Goal: Task Accomplishment & Management: Manage account settings

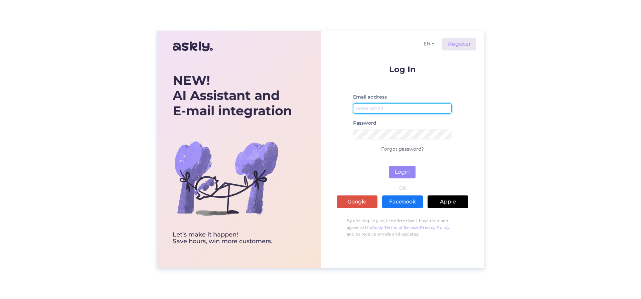
type input "[EMAIL_ADDRESS][DOMAIN_NAME]"
click at [403, 174] on button "Login" at bounding box center [402, 172] width 26 height 13
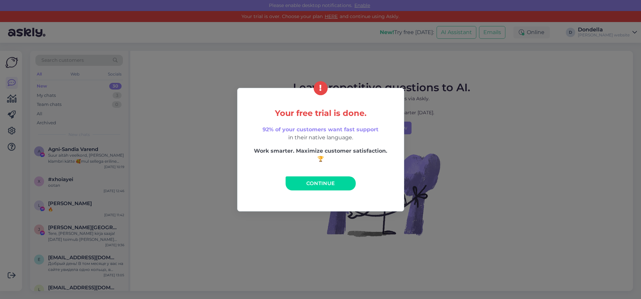
click at [343, 183] on link "Continue" at bounding box center [321, 183] width 70 height 14
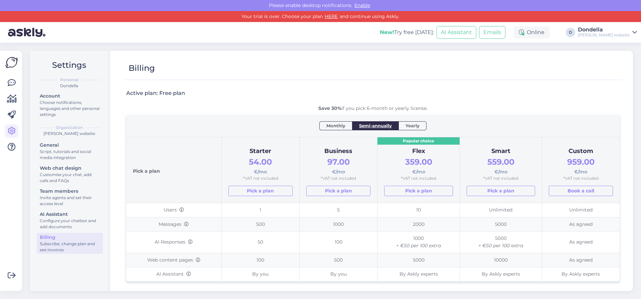
click at [11, 130] on icon at bounding box center [12, 131] width 8 height 8
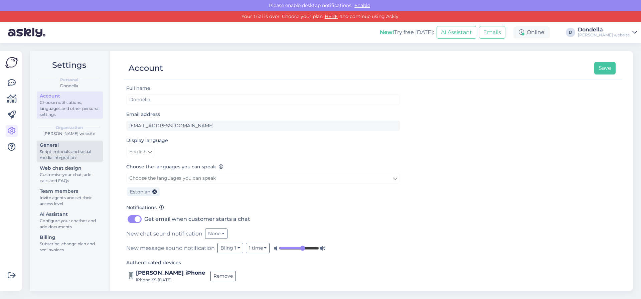
click at [71, 152] on div "Script, tutorials and social media integration" at bounding box center [70, 155] width 60 height 12
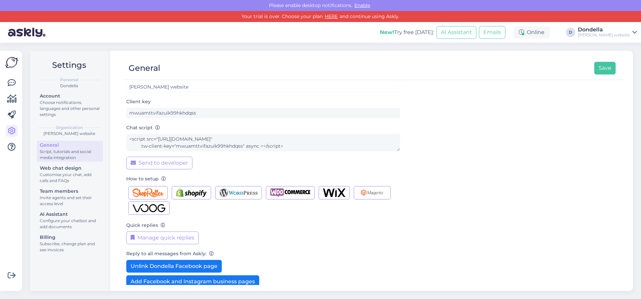
scroll to position [49, 0]
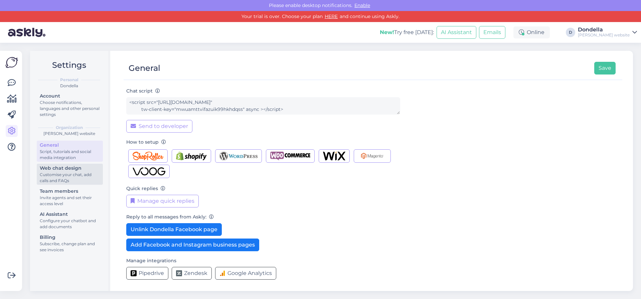
click at [83, 172] on div "Customise your chat, add calls and FAQs" at bounding box center [70, 178] width 60 height 12
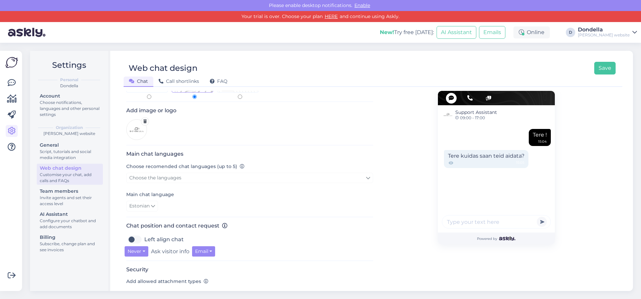
scroll to position [23, 0]
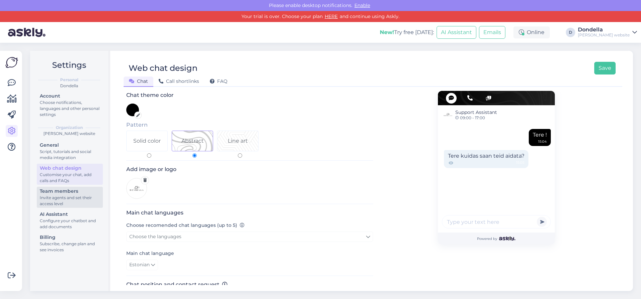
click at [74, 199] on div "Invite agents and set their access level" at bounding box center [70, 201] width 60 height 12
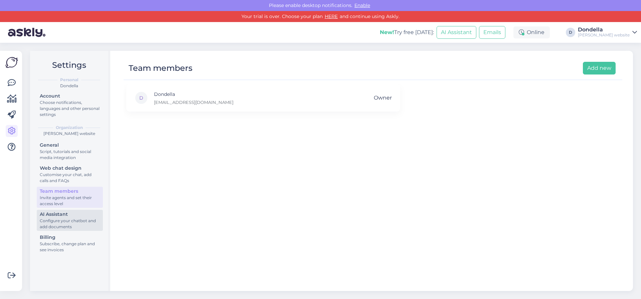
click at [63, 225] on div "Configure your chatbot and add documents" at bounding box center [70, 224] width 60 height 12
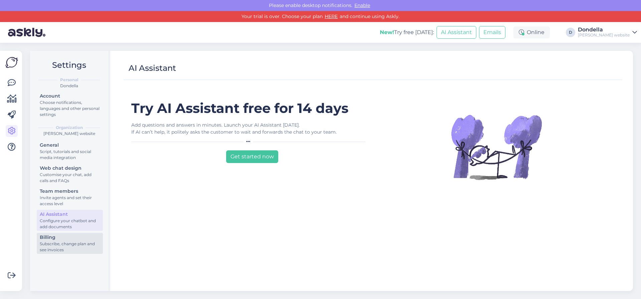
drag, startPoint x: 52, startPoint y: 242, endPoint x: 73, endPoint y: 239, distance: 21.3
click at [53, 242] on div "Subscribe, change plan and see invoices" at bounding box center [70, 247] width 60 height 12
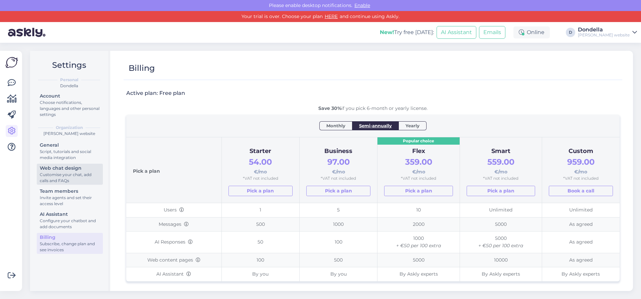
click at [74, 178] on div "Customise your chat, add calls and FAQs" at bounding box center [70, 178] width 60 height 12
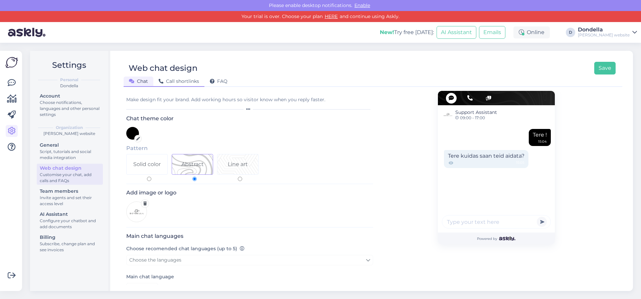
click at [179, 78] on div "Call shortlinks" at bounding box center [178, 82] width 51 height 10
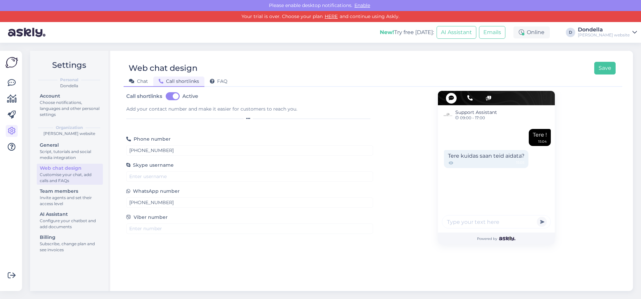
click at [134, 80] on icon at bounding box center [131, 81] width 5 height 5
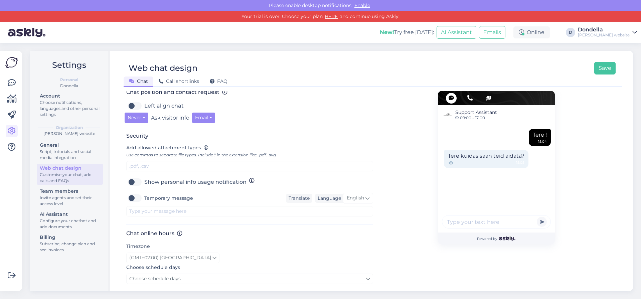
scroll to position [280, 0]
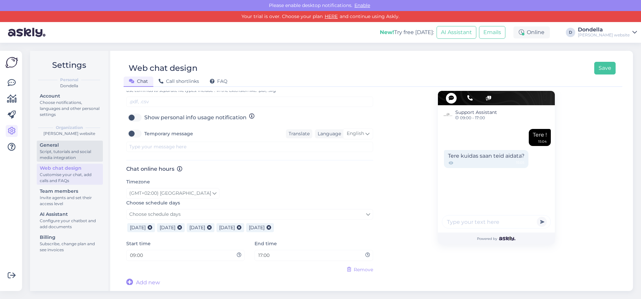
click at [75, 154] on div "Script, tutorials and social media integration" at bounding box center [70, 155] width 60 height 12
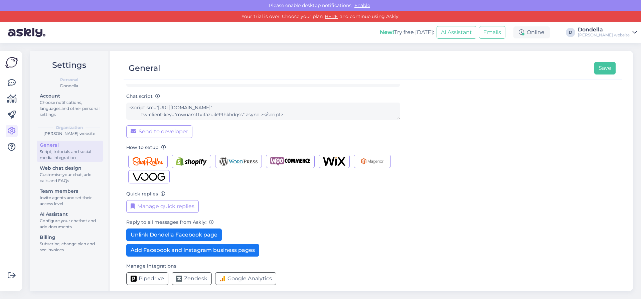
scroll to position [49, 0]
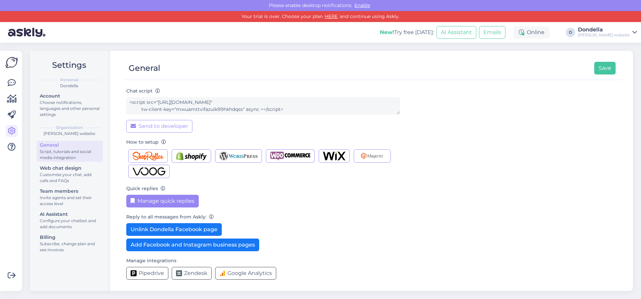
click at [180, 198] on button "Manage quick replies" at bounding box center [162, 201] width 73 height 13
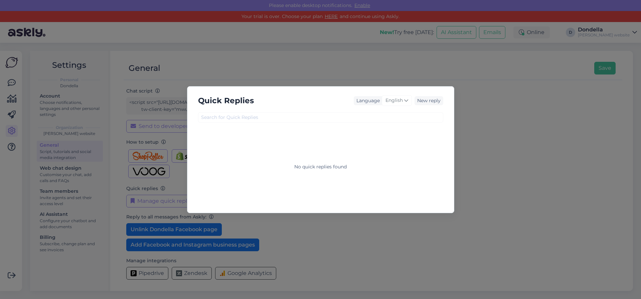
drag, startPoint x: 482, startPoint y: 132, endPoint x: 463, endPoint y: 140, distance: 20.1
click at [482, 132] on div "Quick Replies Language English New reply No quick replies found" at bounding box center [320, 149] width 641 height 299
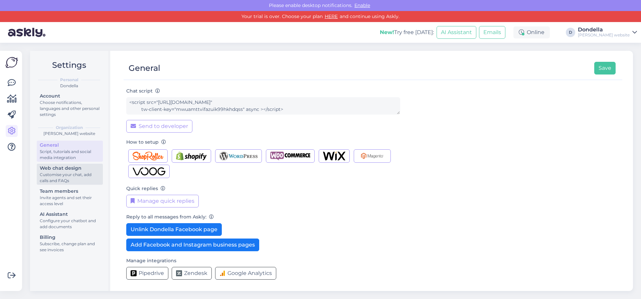
click at [62, 172] on div "Customise your chat, add calls and FAQs" at bounding box center [70, 178] width 60 height 12
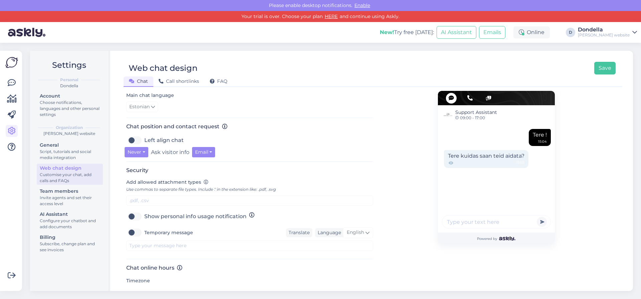
scroll to position [183, 0]
click at [62, 99] on div "Account" at bounding box center [70, 96] width 60 height 7
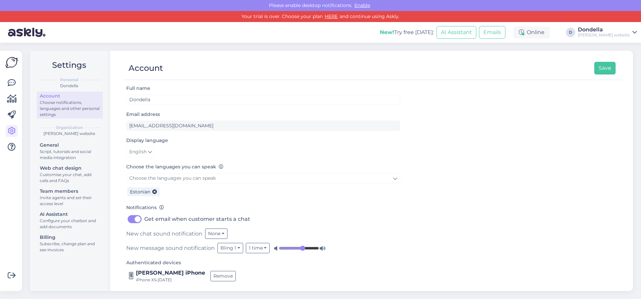
click at [57, 105] on div "Choose notifications, languages and other personal settings" at bounding box center [70, 109] width 60 height 18
click at [78, 133] on div "[PERSON_NAME] website" at bounding box center [68, 134] width 67 height 6
click at [47, 151] on div "Script, tutorials and social media integration" at bounding box center [70, 155] width 60 height 12
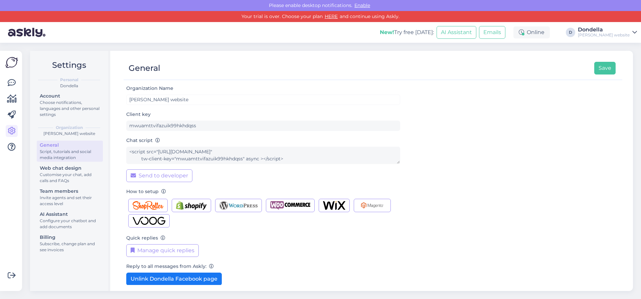
scroll to position [49, 0]
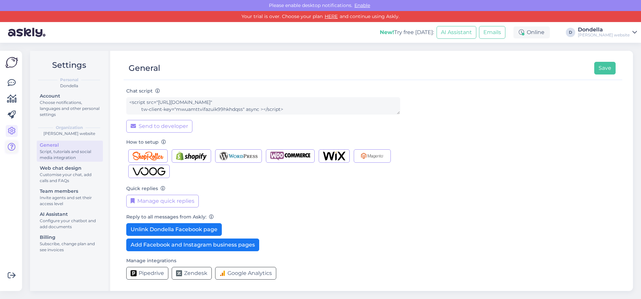
click at [8, 143] on icon at bounding box center [12, 147] width 8 height 8
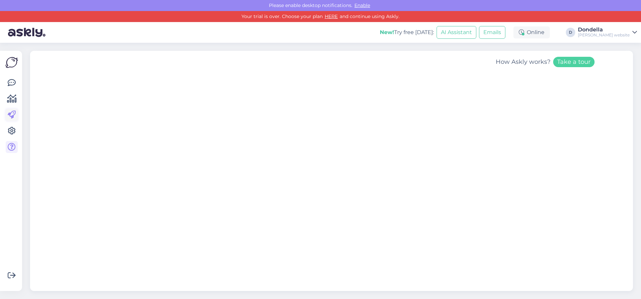
click at [15, 114] on icon at bounding box center [12, 115] width 8 height 8
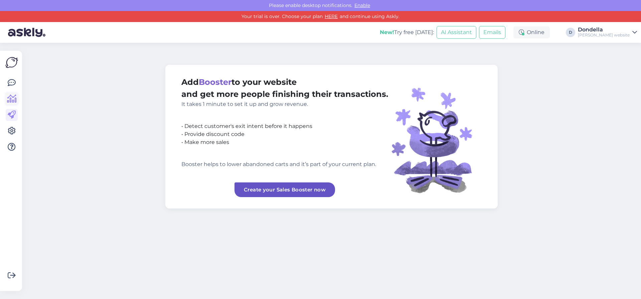
click at [10, 99] on icon at bounding box center [12, 99] width 10 height 8
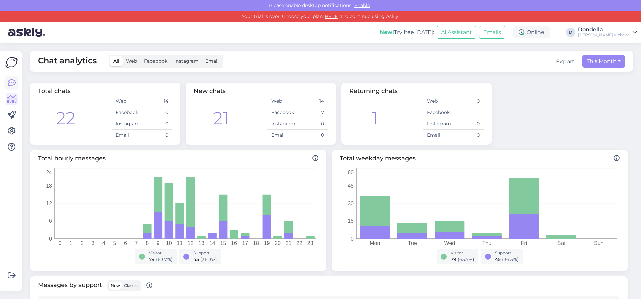
click at [17, 79] on div at bounding box center [11, 171] width 13 height 230
click at [6, 84] on link at bounding box center [12, 83] width 12 height 12
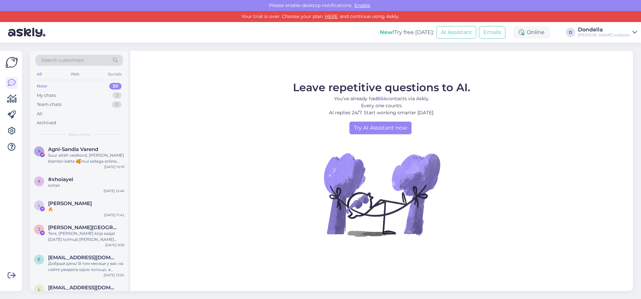
click at [9, 62] on img at bounding box center [11, 62] width 13 height 13
click at [14, 59] on img at bounding box center [11, 62] width 13 height 13
drag, startPoint x: 5, startPoint y: 100, endPoint x: 10, endPoint y: 105, distance: 6.9
click at [5, 100] on div at bounding box center [11, 171] width 13 height 230
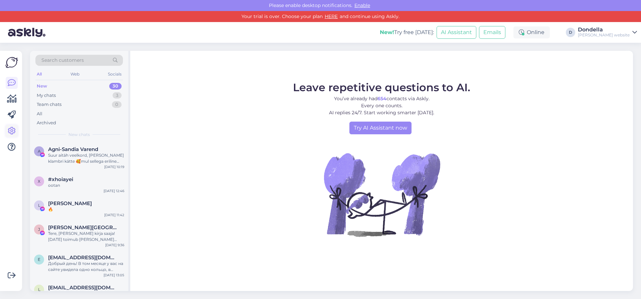
click at [12, 133] on icon at bounding box center [12, 131] width 8 height 8
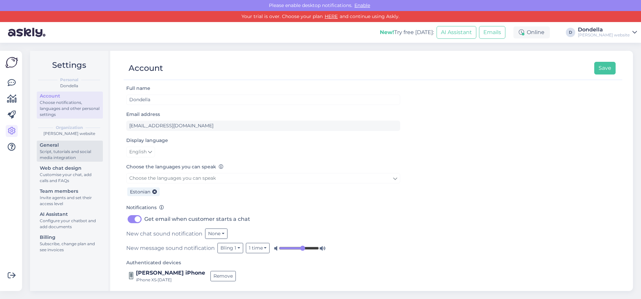
click at [65, 149] on div "Script, tutorials and social media integration" at bounding box center [70, 155] width 60 height 12
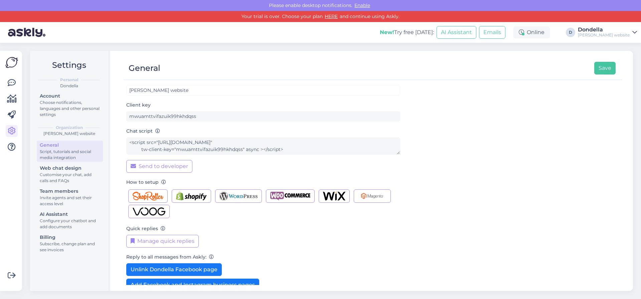
scroll to position [49, 0]
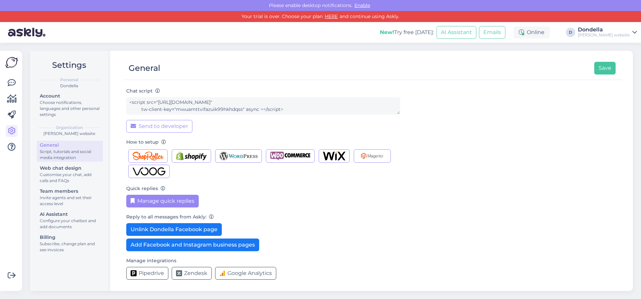
click at [150, 200] on button "Manage quick replies" at bounding box center [162, 201] width 73 height 13
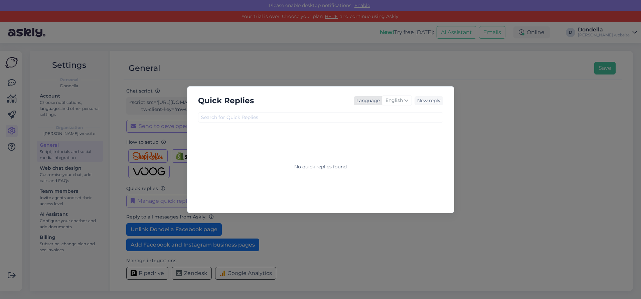
click at [376, 103] on div "Language" at bounding box center [367, 100] width 26 height 7
click at [427, 100] on div "New reply" at bounding box center [429, 100] width 29 height 9
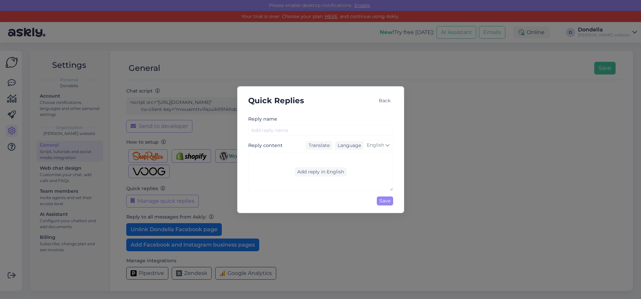
click at [459, 109] on div "Quick Replies Back Reply name Reply content Translate Language English Add repl…" at bounding box center [320, 149] width 641 height 299
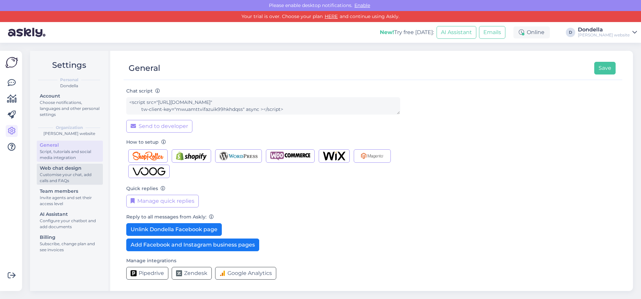
click at [69, 171] on div "Web chat design" at bounding box center [70, 168] width 60 height 7
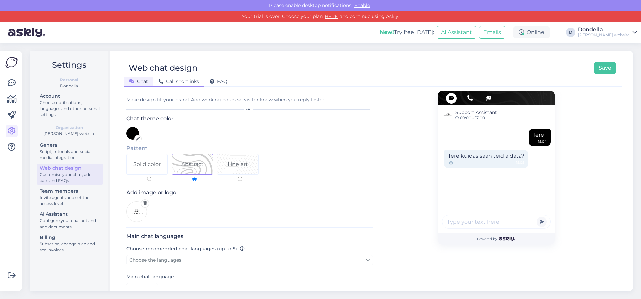
click at [183, 77] on div "Call shortlinks" at bounding box center [178, 82] width 51 height 10
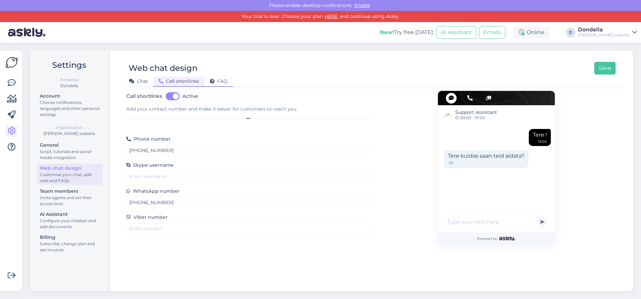
click at [232, 79] on div "FAQ" at bounding box center [218, 82] width 28 height 10
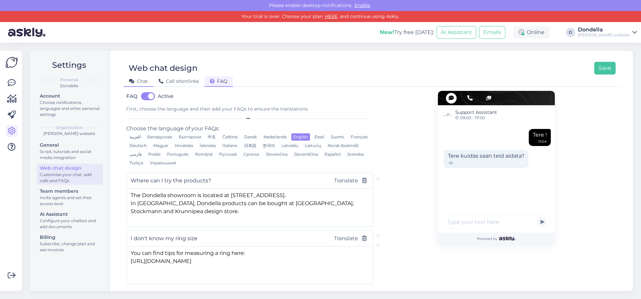
click at [135, 82] on span "Chat" at bounding box center [138, 81] width 19 height 6
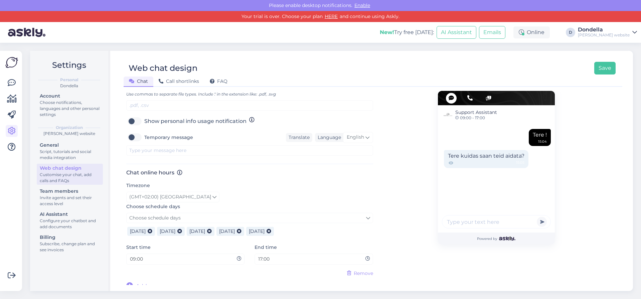
scroll to position [280, 0]
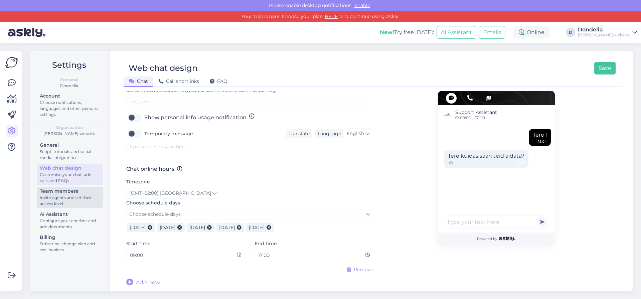
click at [71, 197] on div "Invite agents and set their access level" at bounding box center [70, 201] width 60 height 12
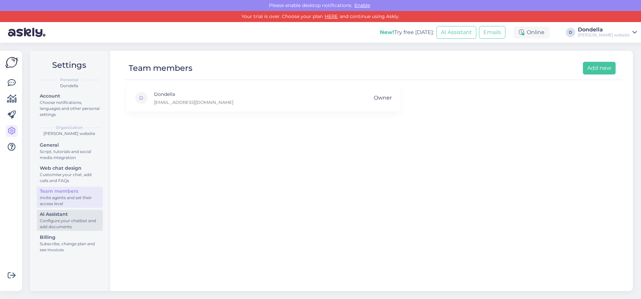
click at [62, 215] on div "AI Assistant" at bounding box center [70, 214] width 60 height 7
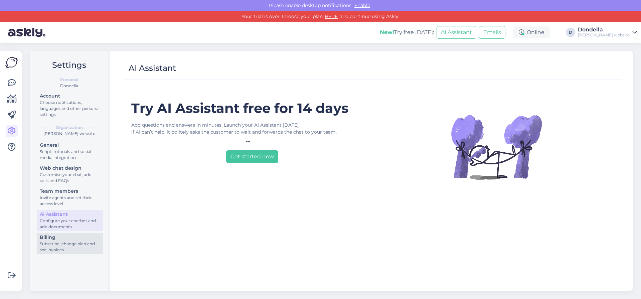
click at [58, 251] on div "Subscribe, change plan and see invoices" at bounding box center [70, 247] width 60 height 12
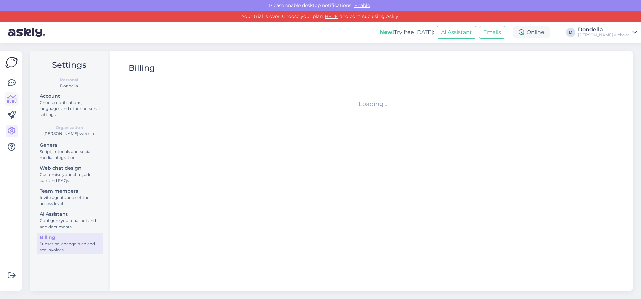
click at [14, 99] on icon at bounding box center [12, 99] width 10 height 8
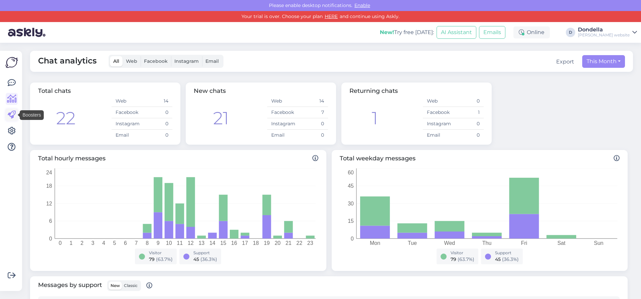
click at [8, 118] on icon at bounding box center [12, 115] width 8 height 8
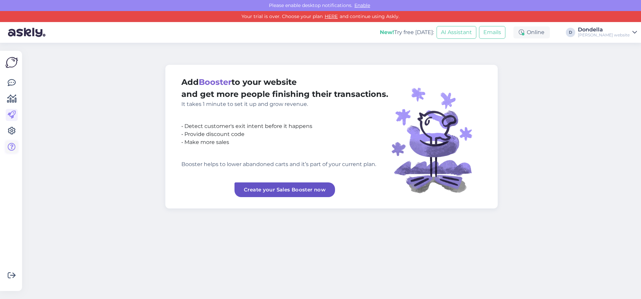
click at [9, 147] on icon at bounding box center [12, 147] width 8 height 8
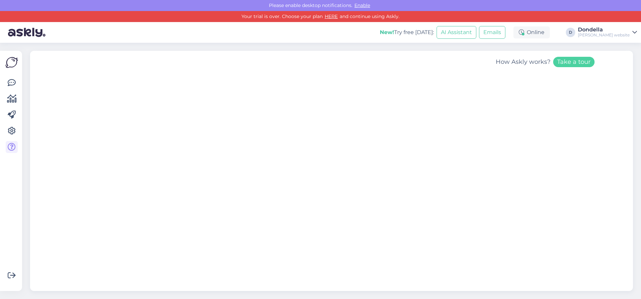
click at [9, 62] on img at bounding box center [11, 62] width 13 height 13
drag, startPoint x: 11, startPoint y: 62, endPoint x: 15, endPoint y: 75, distance: 13.4
click at [11, 62] on img at bounding box center [11, 62] width 13 height 13
click at [17, 84] on link at bounding box center [12, 83] width 12 height 12
